Goal: Task Accomplishment & Management: Use online tool/utility

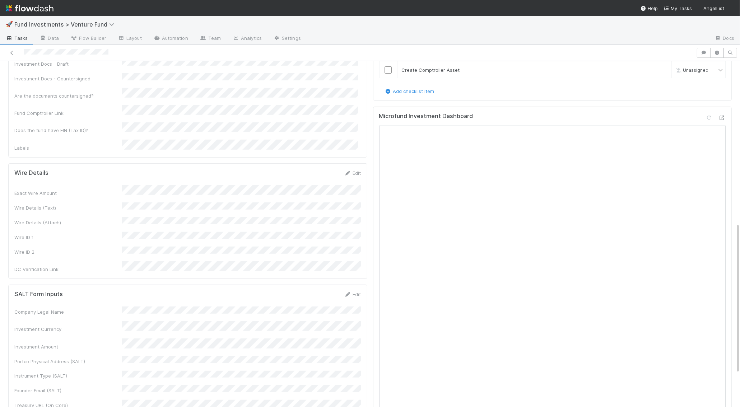
scroll to position [384, 0]
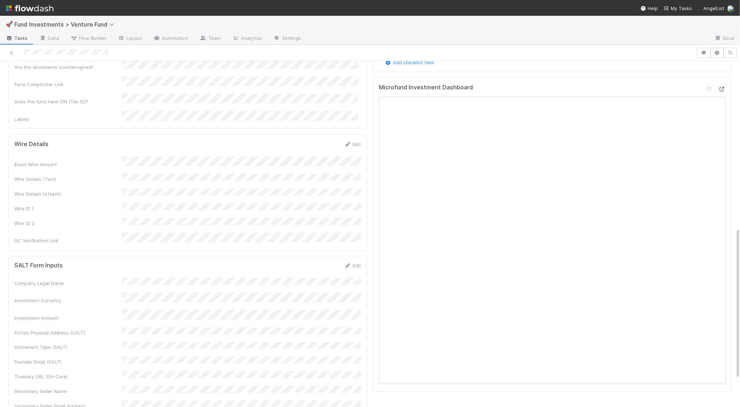
click at [722, 87] on icon at bounding box center [721, 89] width 7 height 5
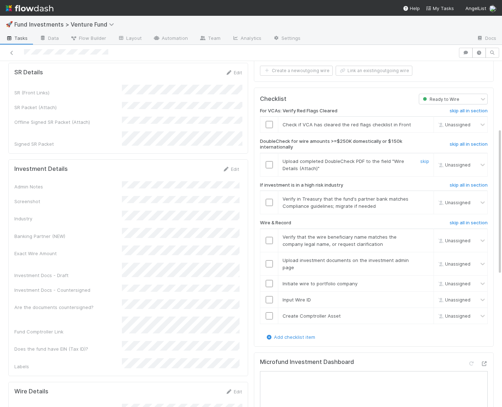
scroll to position [0, 0]
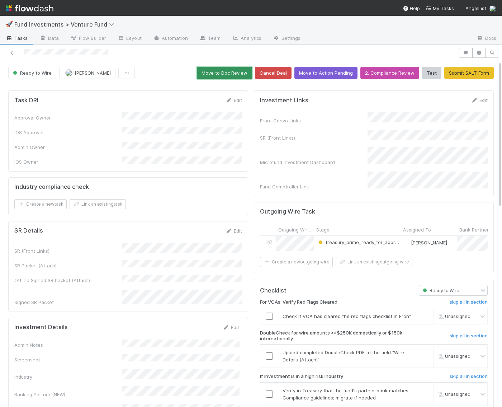
click at [235, 74] on button "Move to Doc Review" at bounding box center [224, 73] width 55 height 12
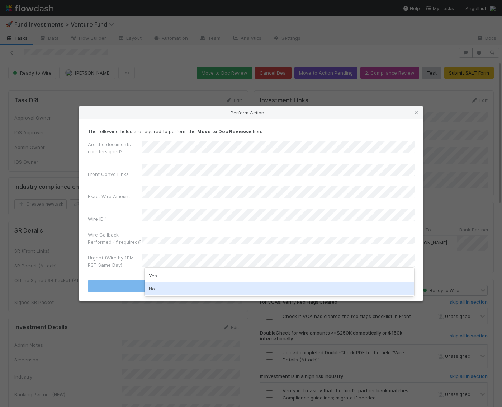
click at [164, 285] on div "No" at bounding box center [280, 288] width 270 height 13
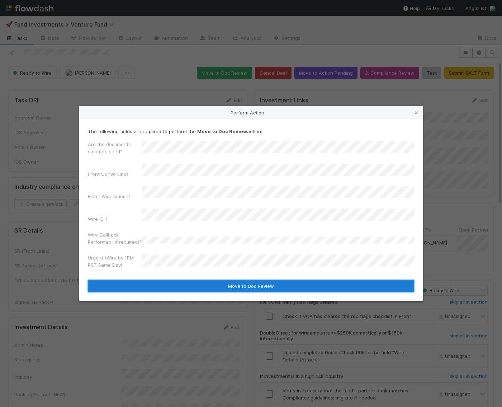
click at [163, 280] on button "Move to Doc Review" at bounding box center [251, 286] width 327 height 12
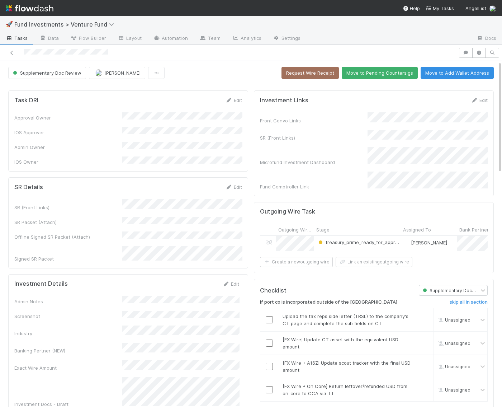
click at [394, 76] on button "Move to Pending Countersigs" at bounding box center [380, 73] width 76 height 12
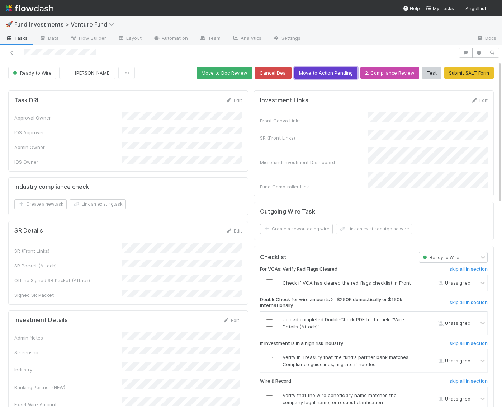
click at [331, 75] on button "Move to Action Pending" at bounding box center [326, 73] width 63 height 12
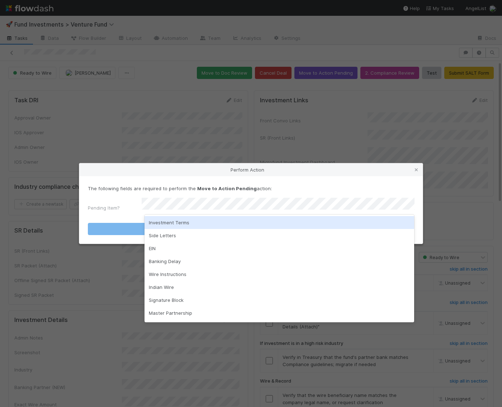
click at [191, 224] on div "Investment Terms" at bounding box center [280, 222] width 270 height 13
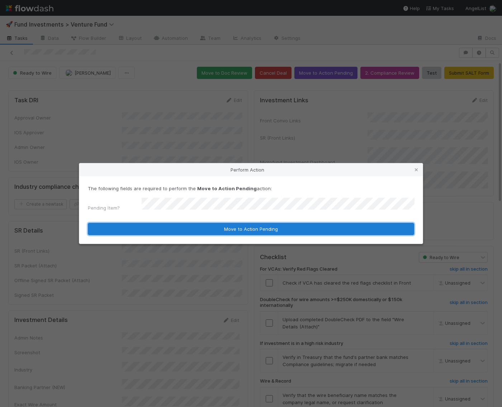
click at [186, 223] on button "Move to Action Pending" at bounding box center [251, 229] width 327 height 12
